Goal: Information Seeking & Learning: Learn about a topic

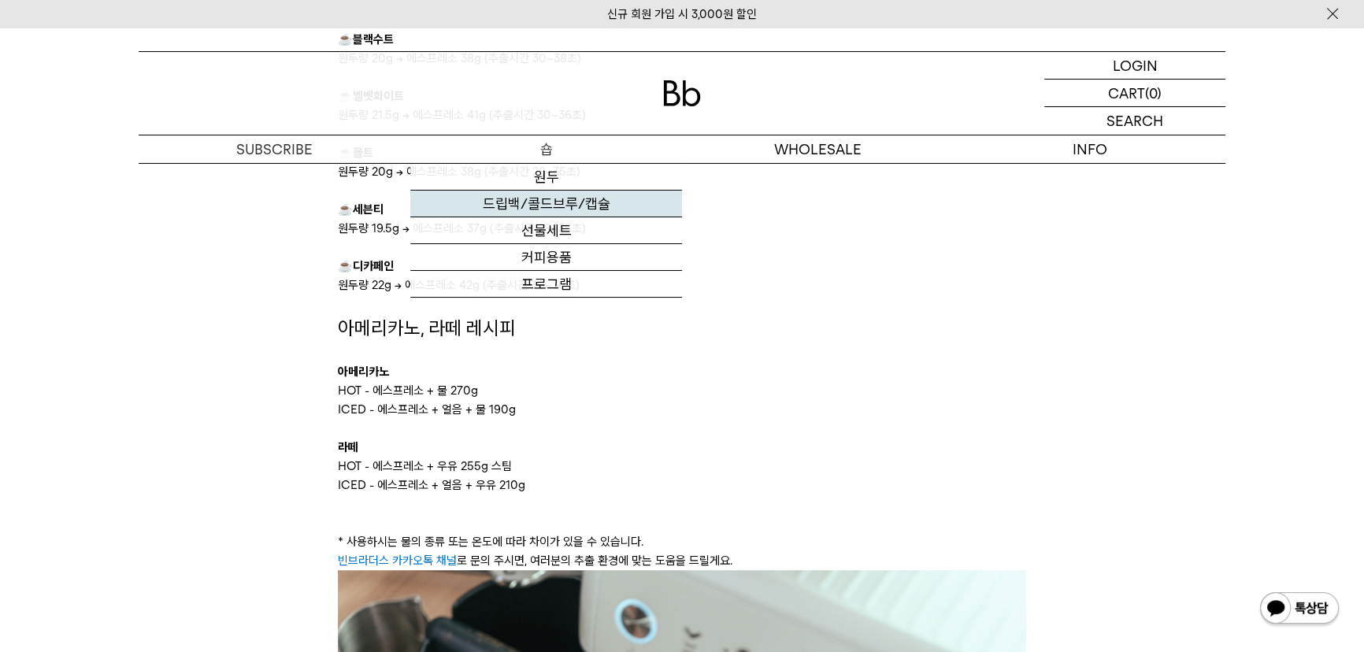
click at [573, 216] on link "드립백/콜드브루/캡슐" at bounding box center [546, 204] width 272 height 27
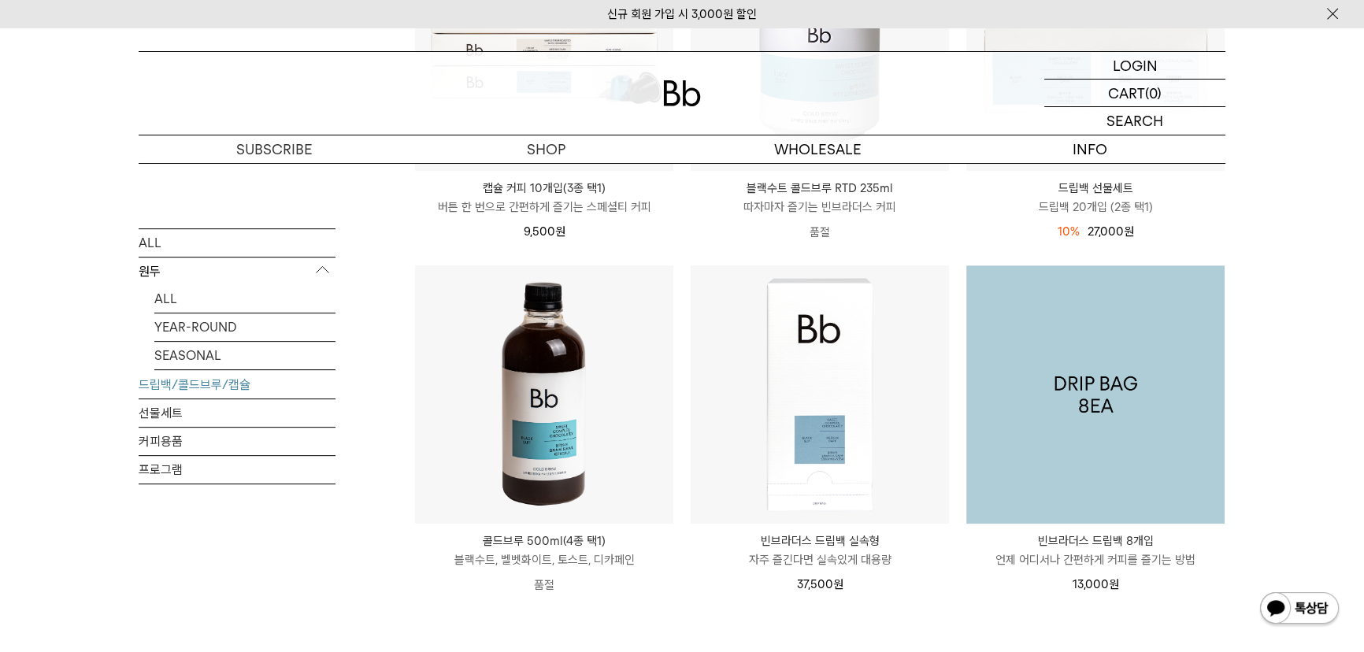
scroll to position [787, 0]
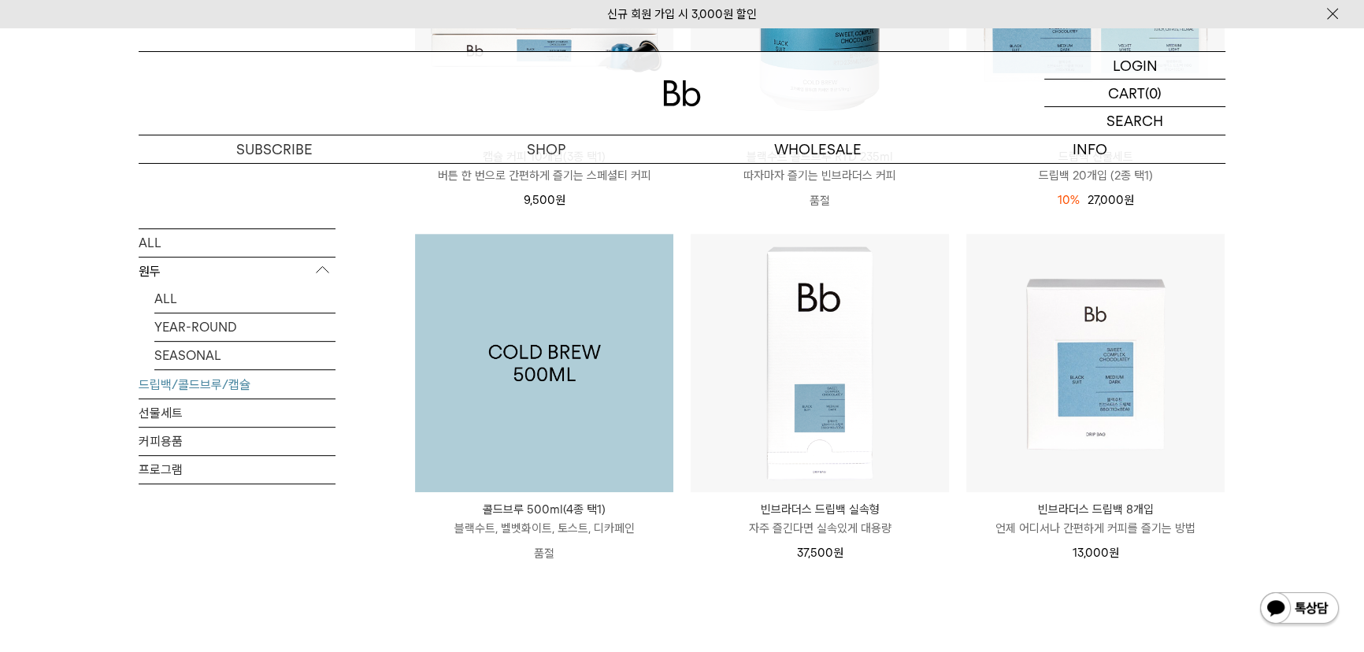
click at [584, 357] on img at bounding box center [544, 363] width 258 height 258
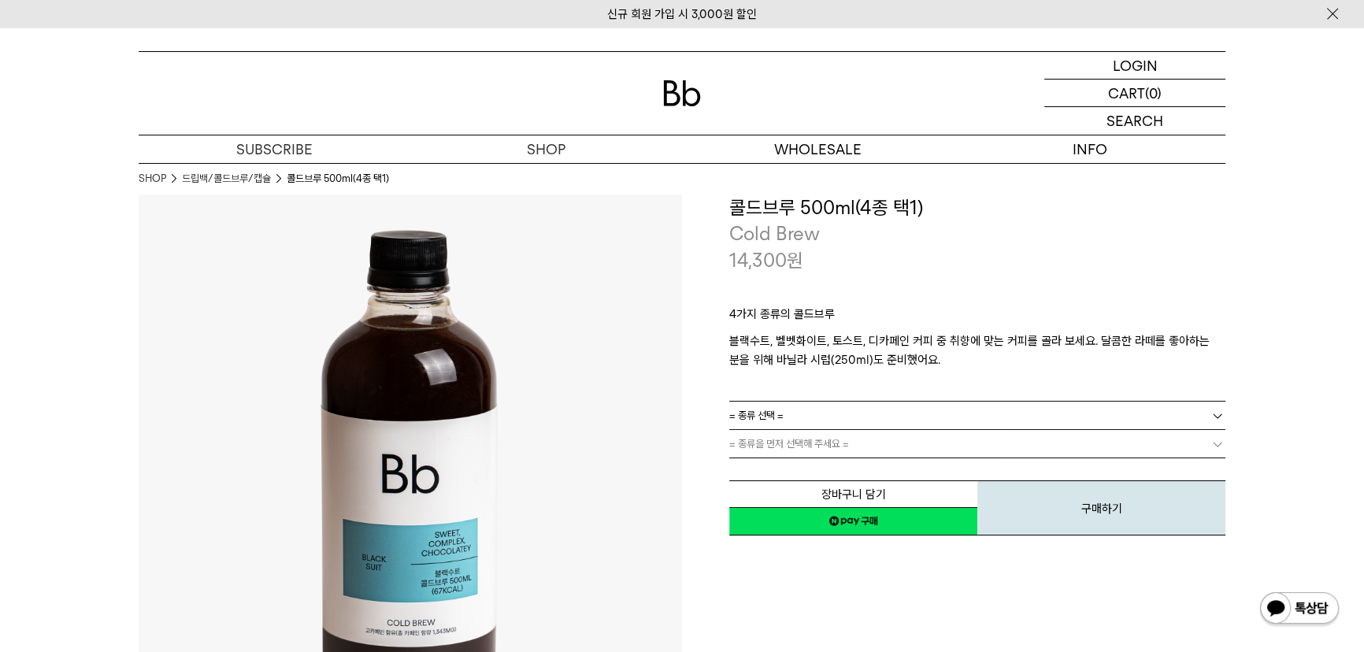
click at [891, 417] on link "= 종류 선택 =" at bounding box center [977, 416] width 496 height 28
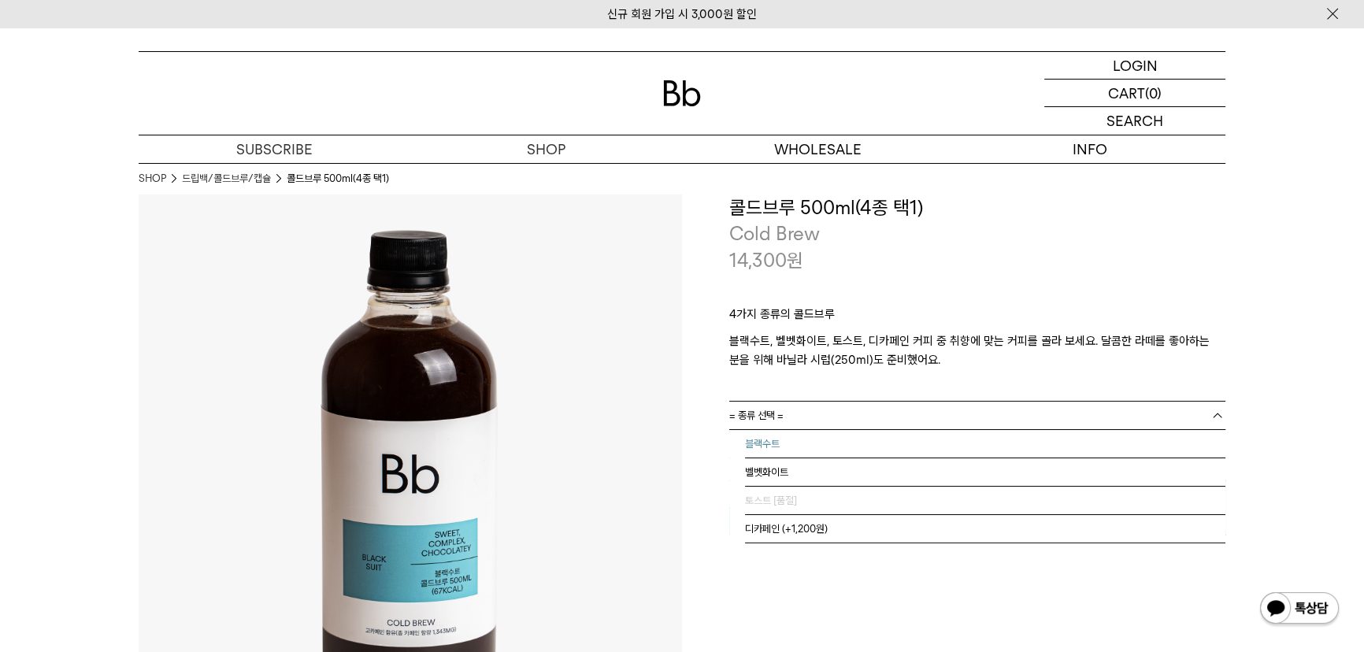
click at [882, 449] on li "블랙수트" at bounding box center [985, 444] width 480 height 28
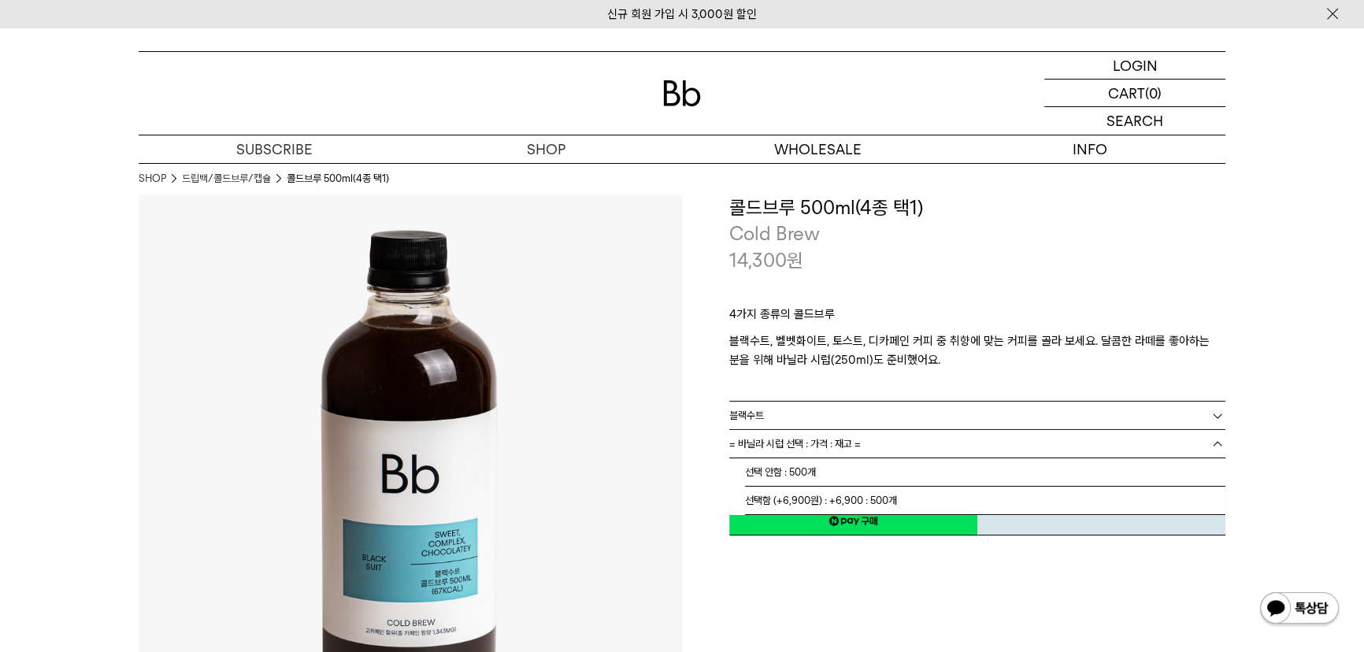
click at [881, 445] on link "= 바닐라 시럽 선택 : 가격 : 재고 =" at bounding box center [977, 444] width 496 height 28
click at [886, 413] on link "블랙수트" at bounding box center [977, 416] width 496 height 28
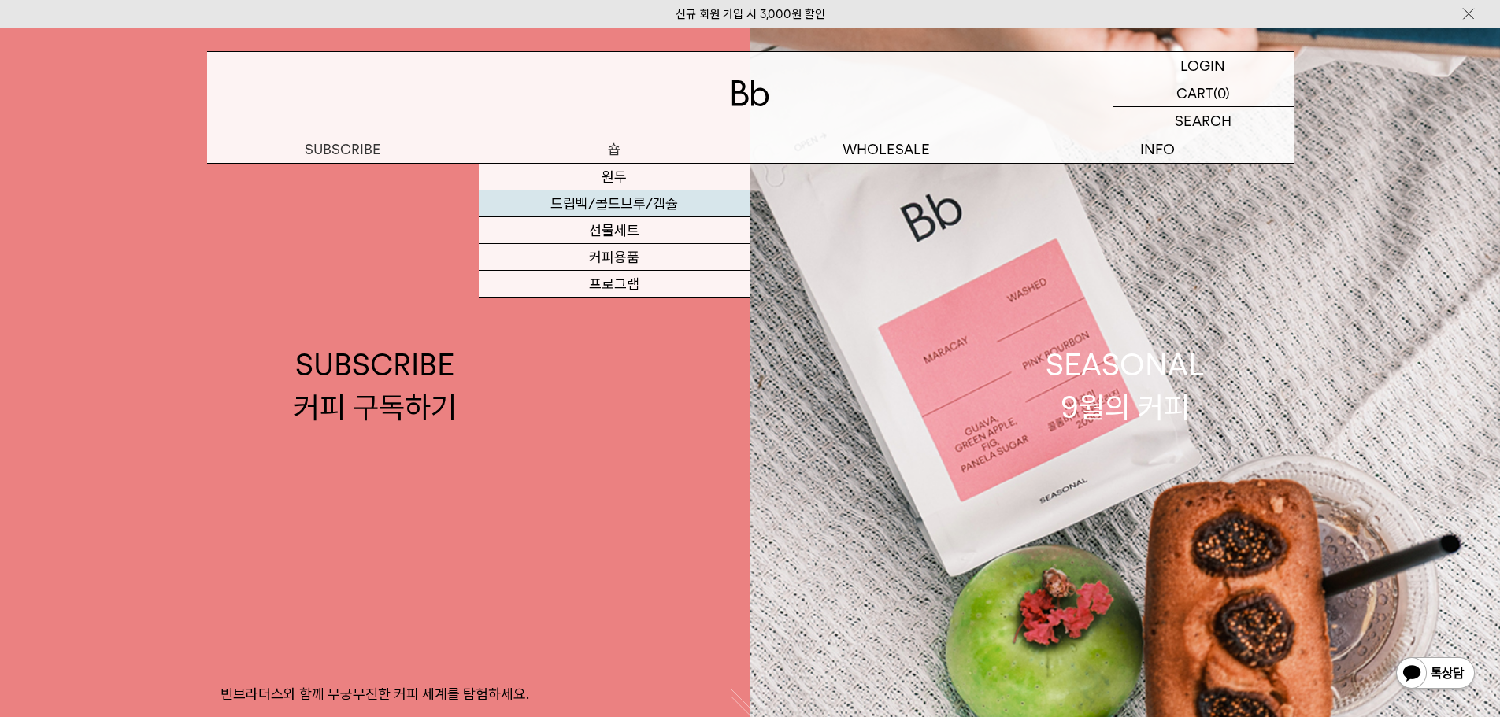
click at [613, 196] on link "드립백/콜드브루/캡슐" at bounding box center [615, 204] width 272 height 27
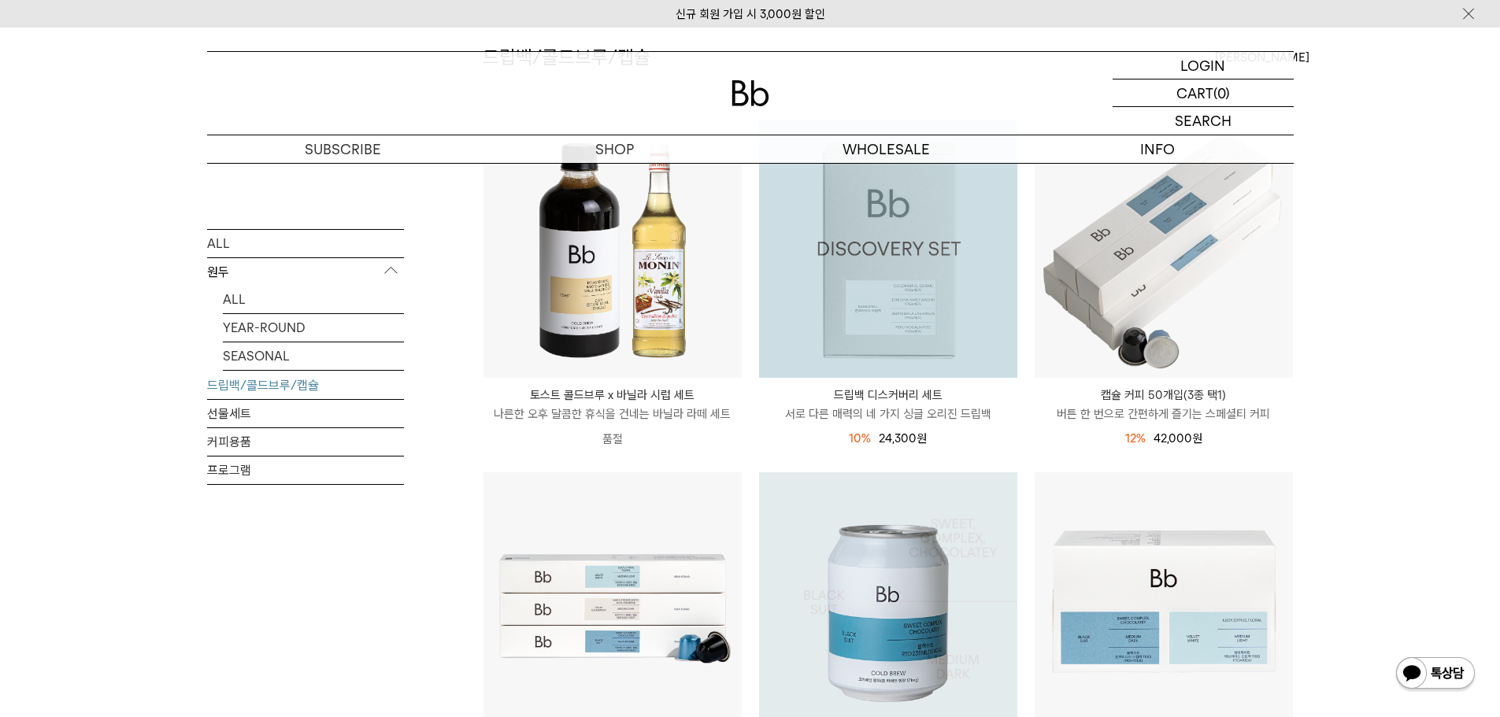
scroll to position [79, 0]
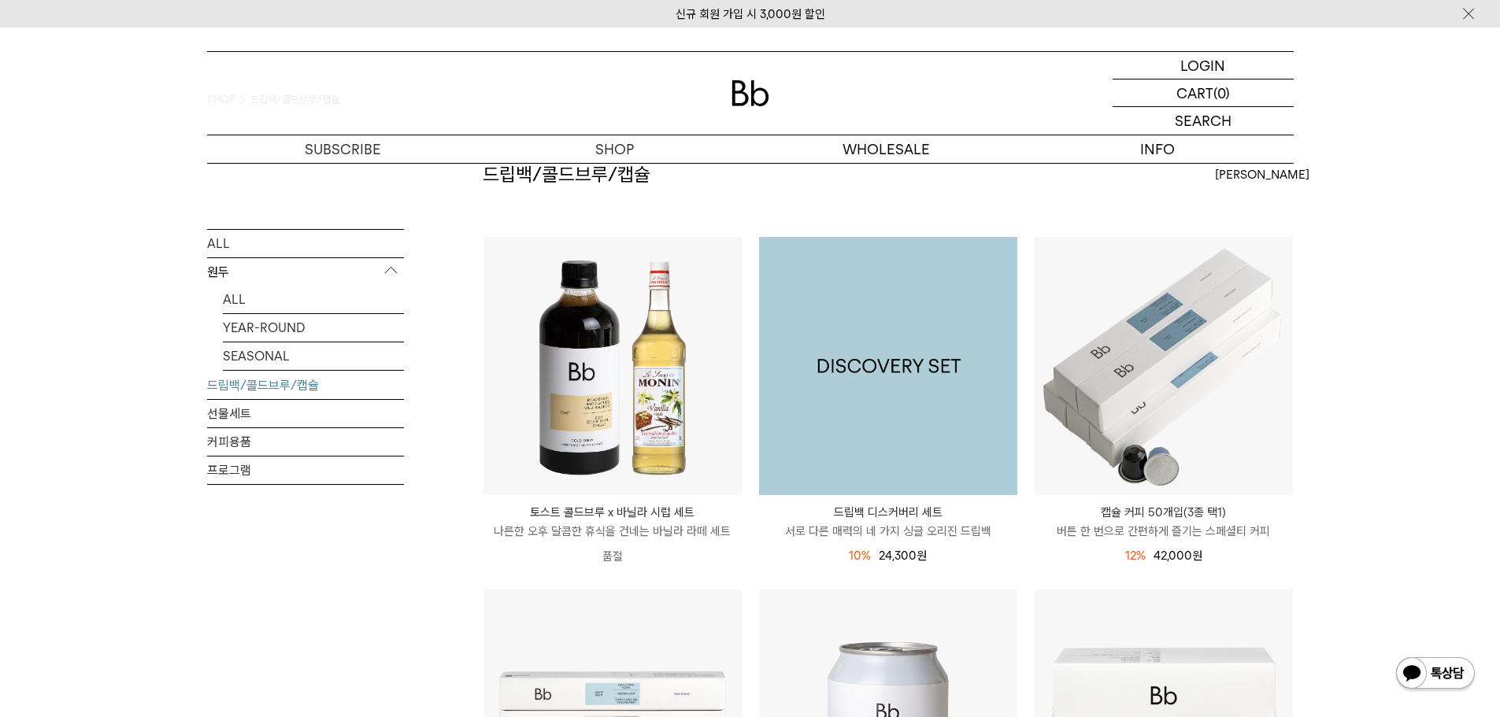
click at [919, 361] on img at bounding box center [888, 366] width 258 height 258
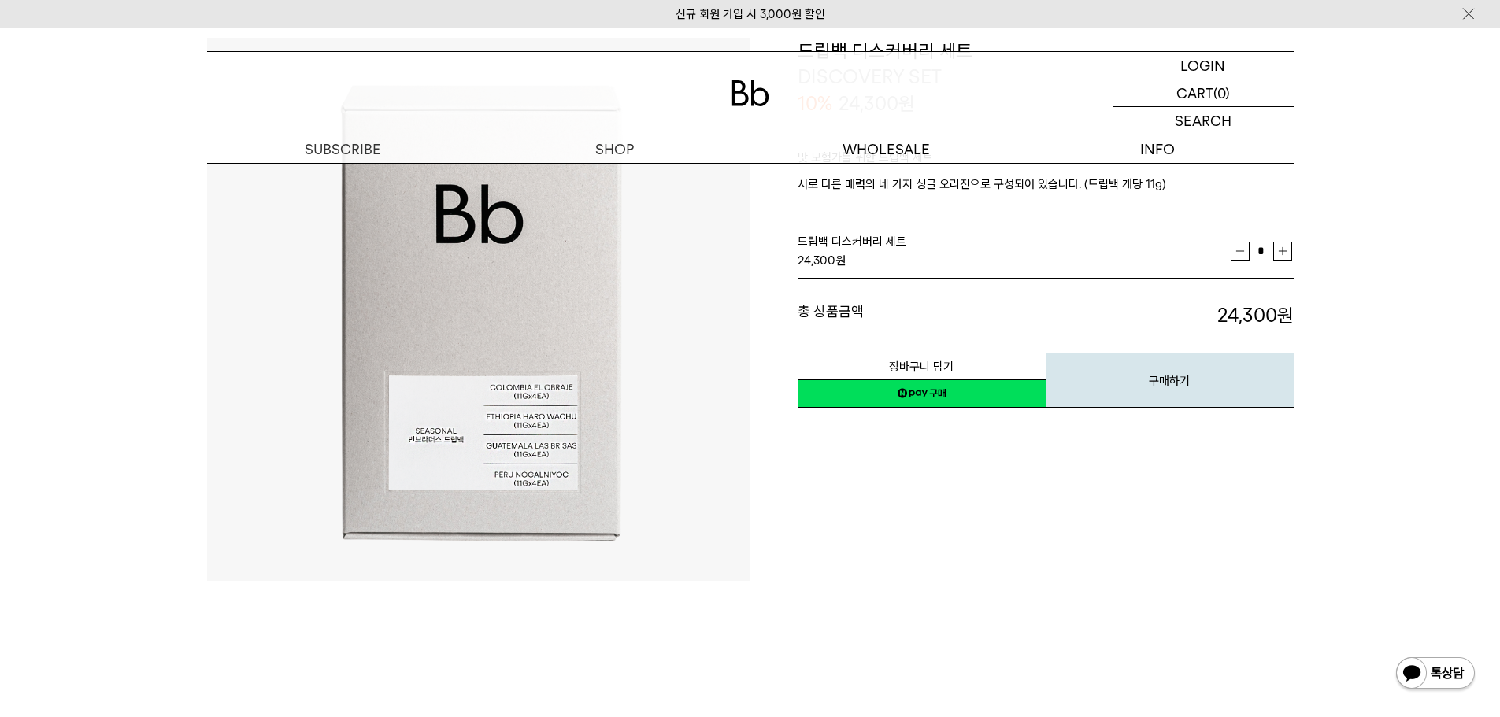
scroll to position [157, 0]
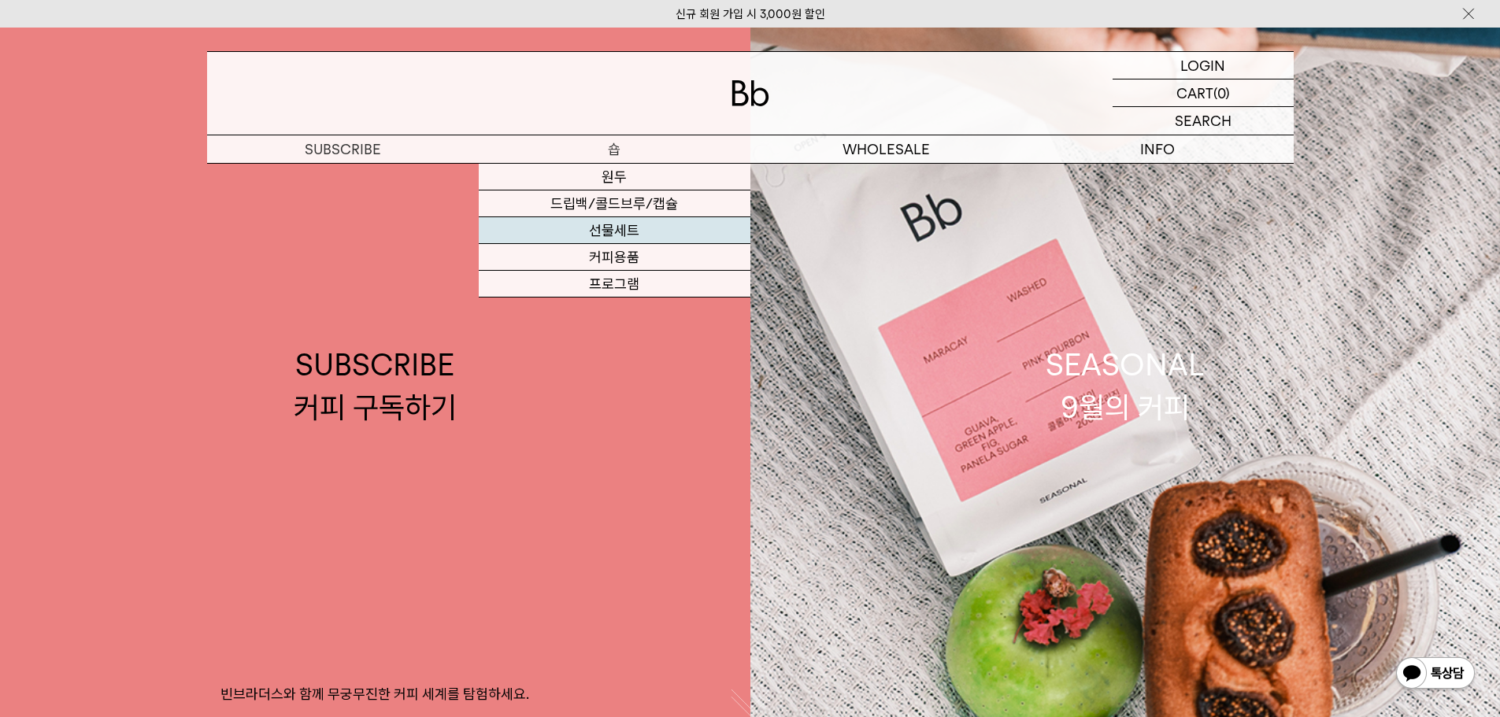
click at [638, 223] on link "선물세트" at bounding box center [615, 230] width 272 height 27
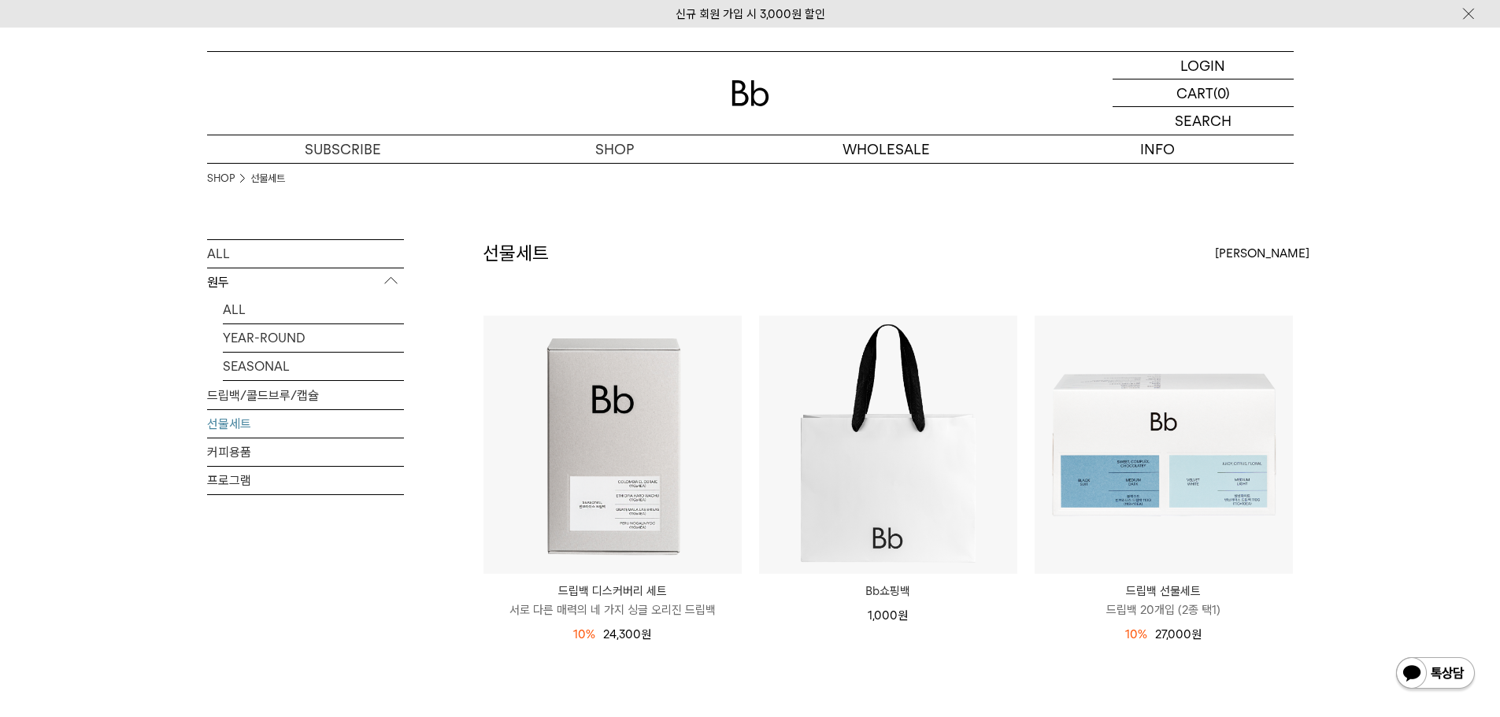
drag, startPoint x: 516, startPoint y: 0, endPoint x: 146, endPoint y: 115, distance: 386.8
click at [146, 115] on div "LOGIN 로그인 LOGIN 로그인 CART 장바구니 (0) SEARCH 검색 검색폼 ** 추천상품" at bounding box center [750, 96] width 1500 height 136
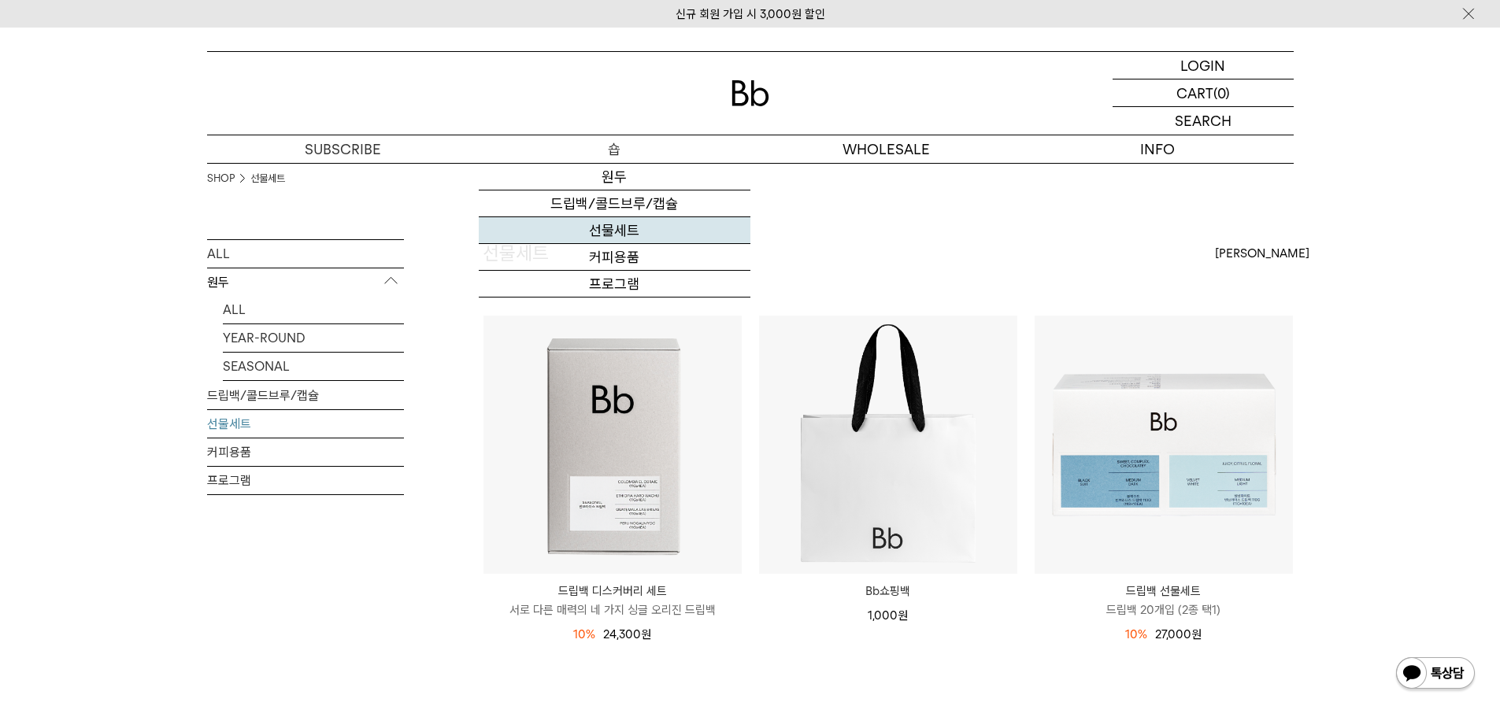
click at [616, 225] on link "선물세트" at bounding box center [615, 230] width 272 height 27
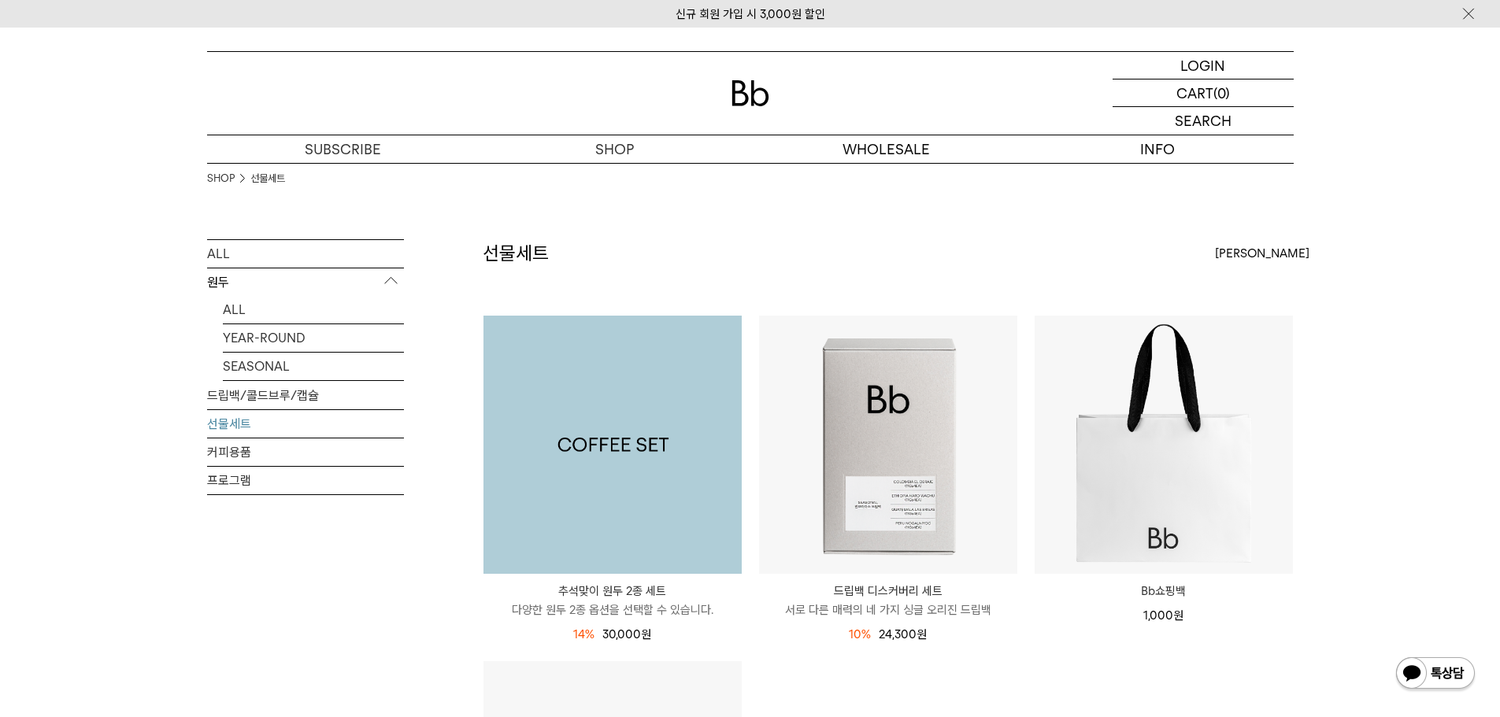
scroll to position [157, 0]
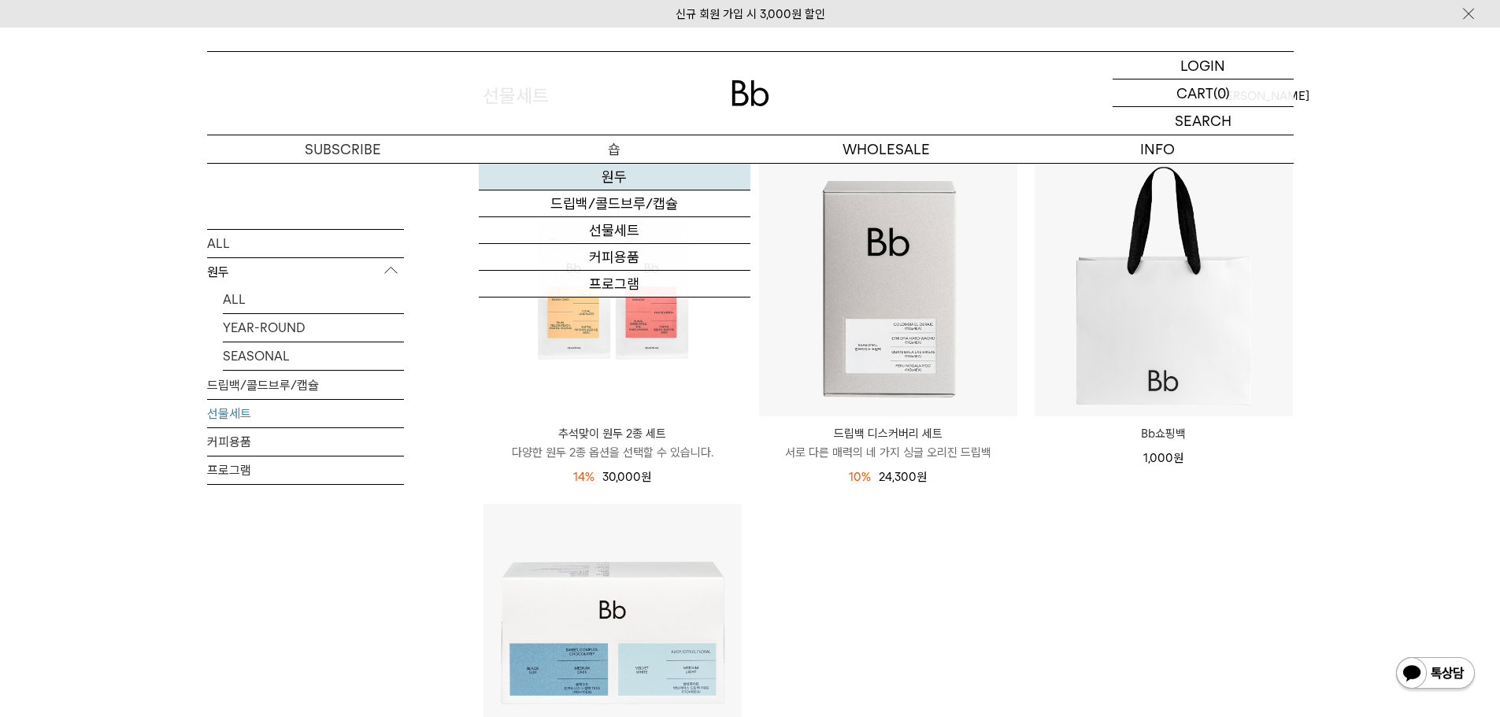
click at [633, 176] on link "원두" at bounding box center [615, 177] width 272 height 27
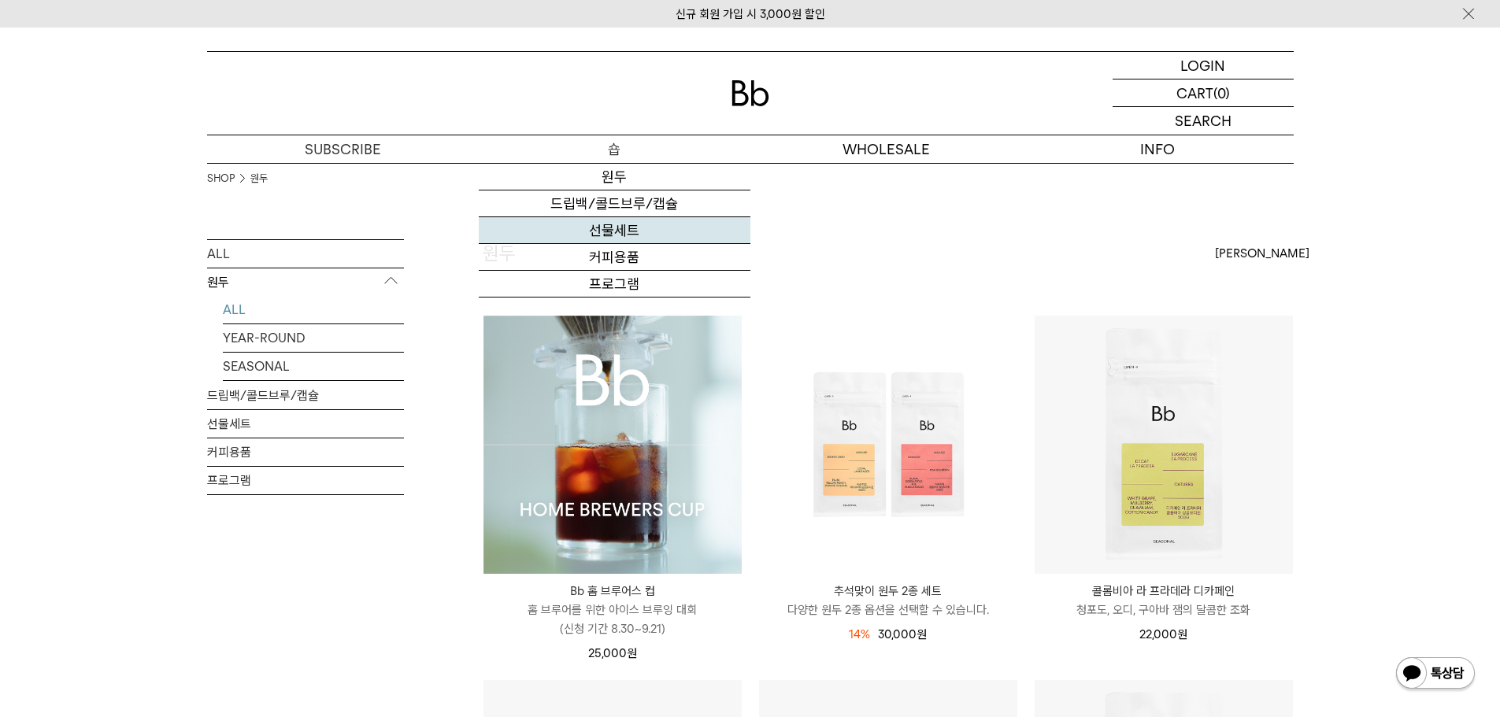
click at [617, 237] on link "선물세트" at bounding box center [615, 230] width 272 height 27
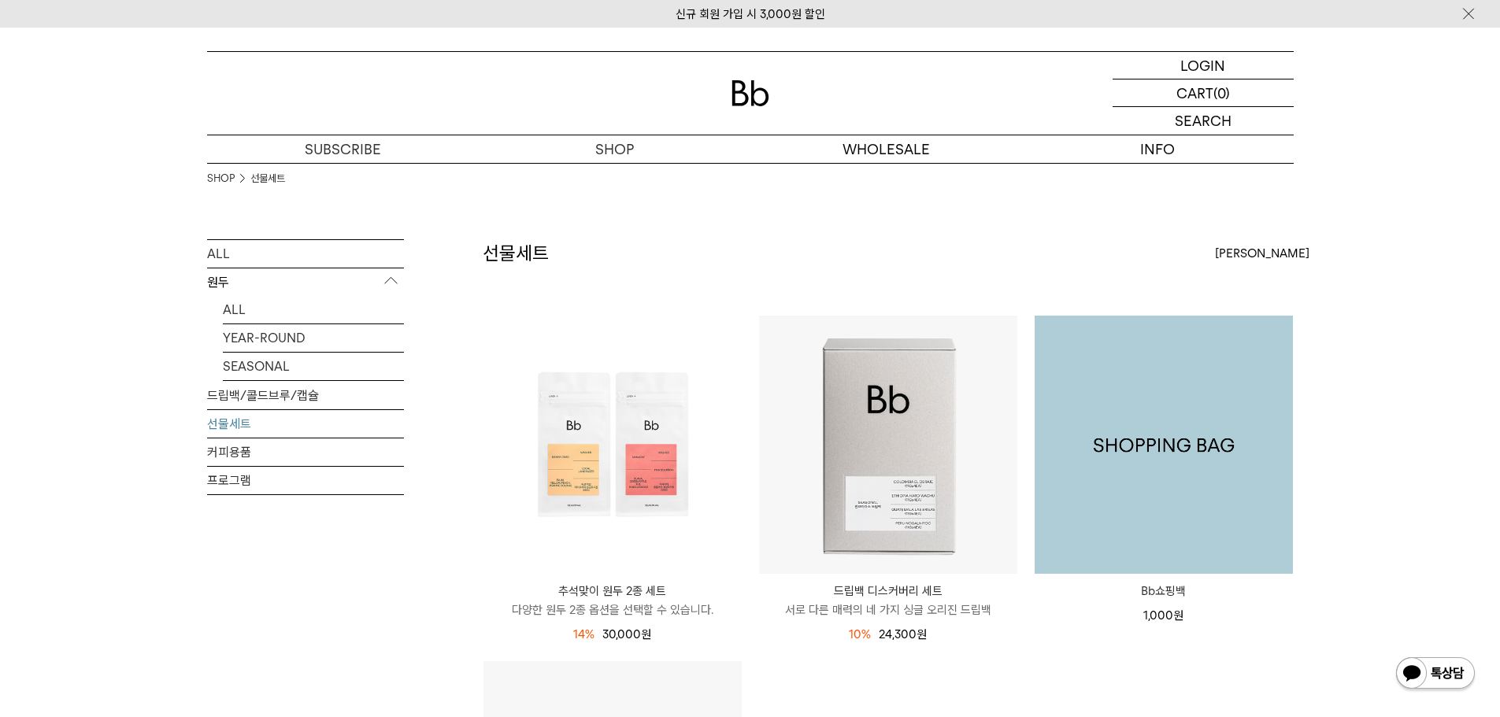
click at [1185, 449] on img at bounding box center [1164, 445] width 258 height 258
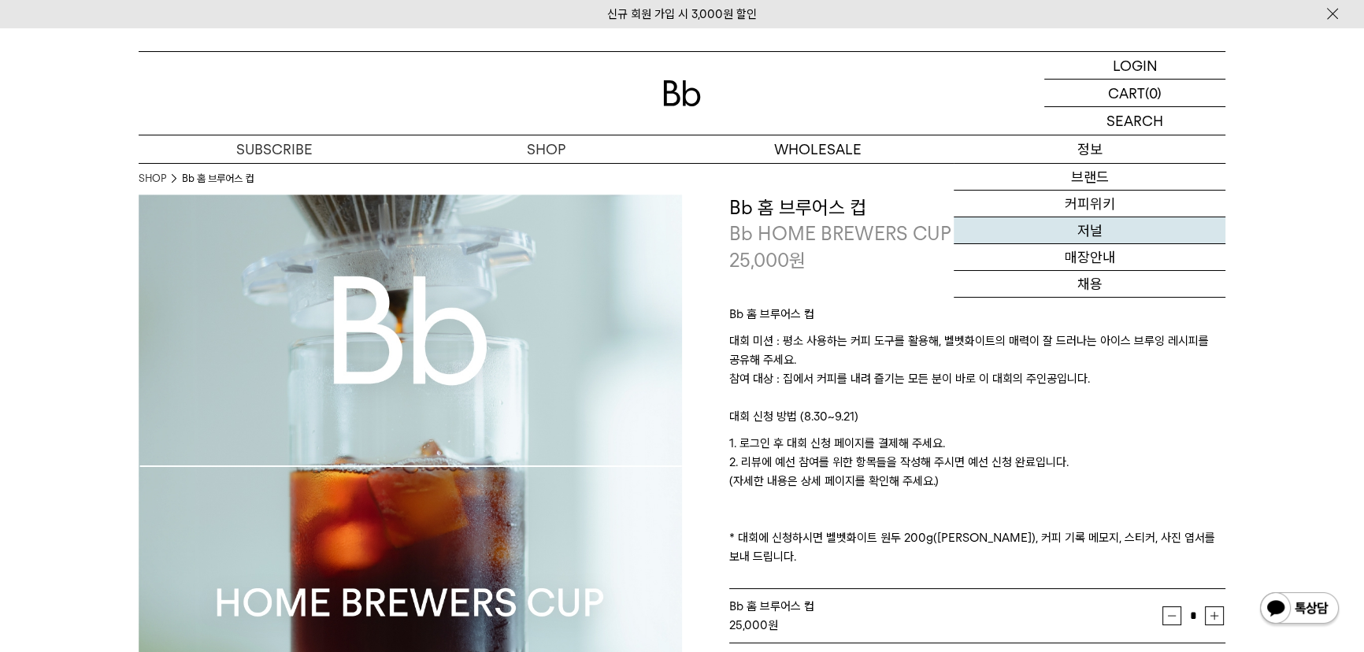
click at [1102, 238] on link "저널" at bounding box center [1089, 230] width 272 height 27
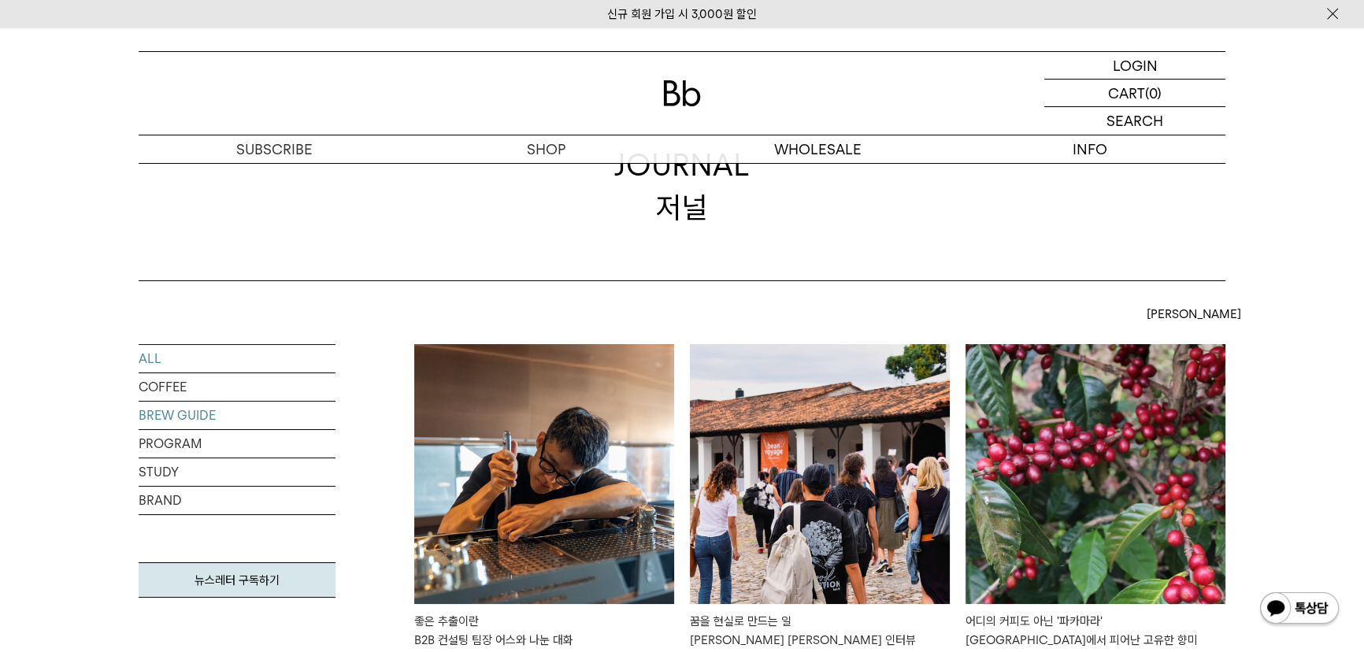
click at [187, 412] on link "BREW GUIDE" at bounding box center [237, 416] width 197 height 28
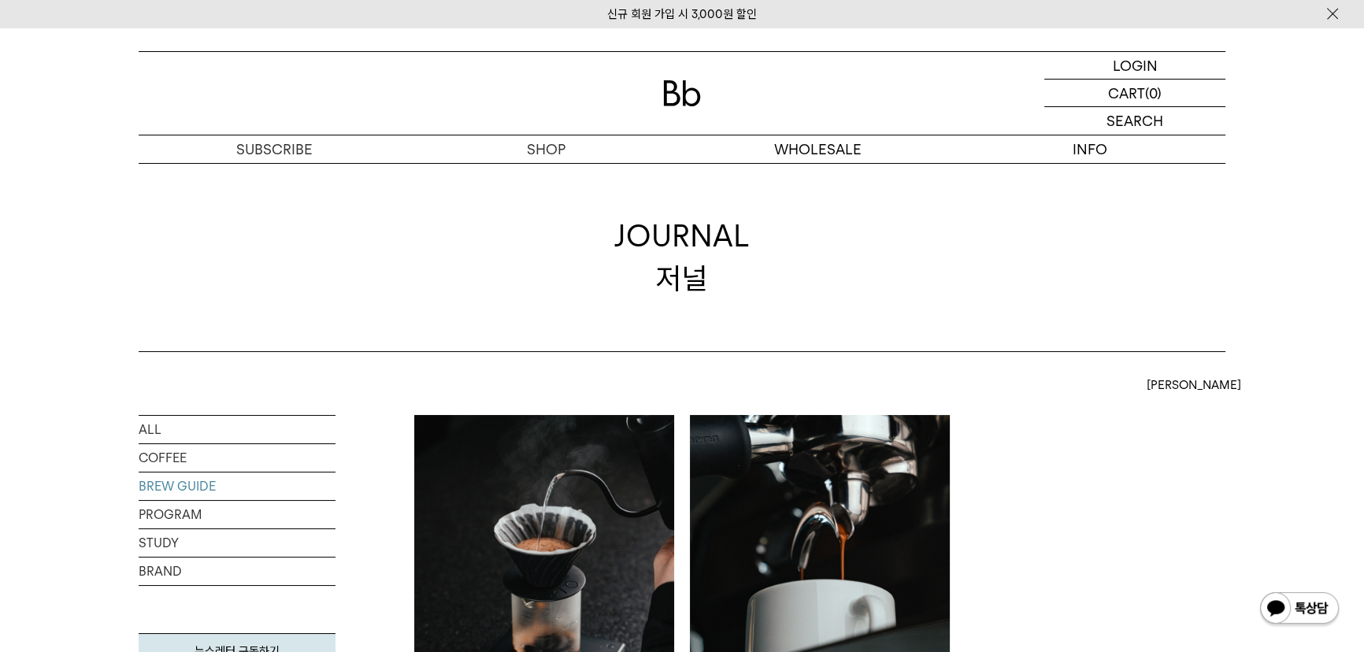
drag, startPoint x: 0, startPoint y: 0, endPoint x: 522, endPoint y: 472, distance: 703.5
click at [521, 480] on img at bounding box center [544, 545] width 260 height 260
